Goal: Entertainment & Leisure: Consume media (video, audio)

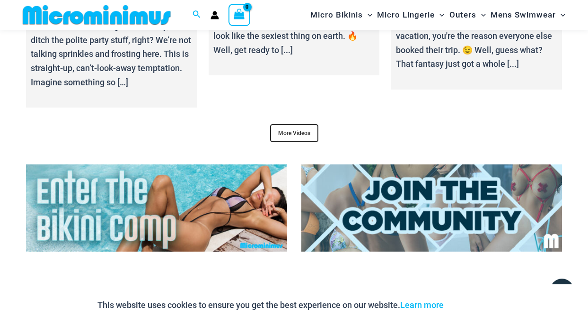
scroll to position [3455, 0]
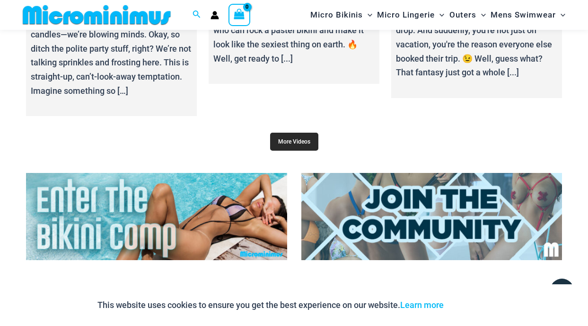
click at [300, 133] on link "More Videos" at bounding box center [294, 142] width 48 height 18
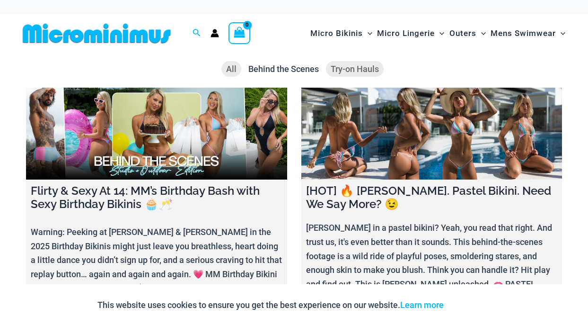
click at [351, 67] on span "Try-on Hauls" at bounding box center [355, 69] width 48 height 10
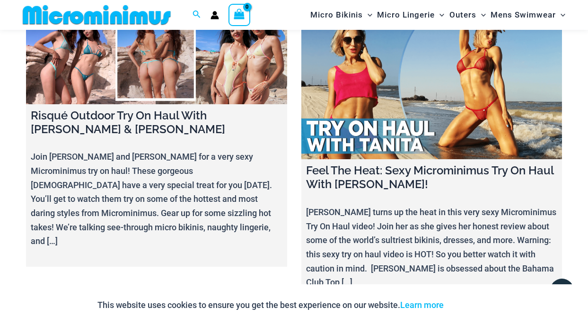
scroll to position [64, 0]
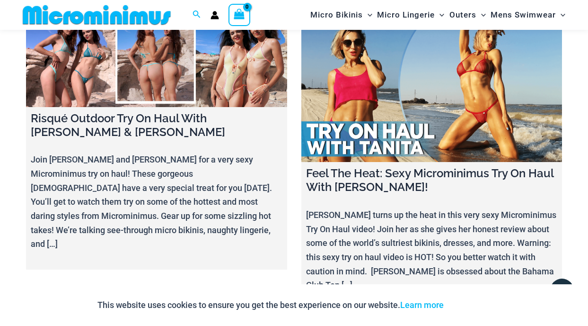
click at [409, 114] on link at bounding box center [431, 88] width 261 height 147
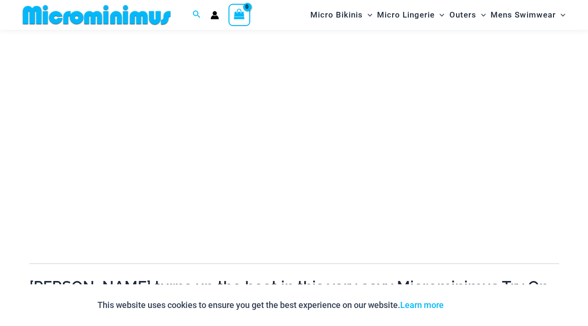
scroll to position [168, 0]
